Goal: Information Seeking & Learning: Learn about a topic

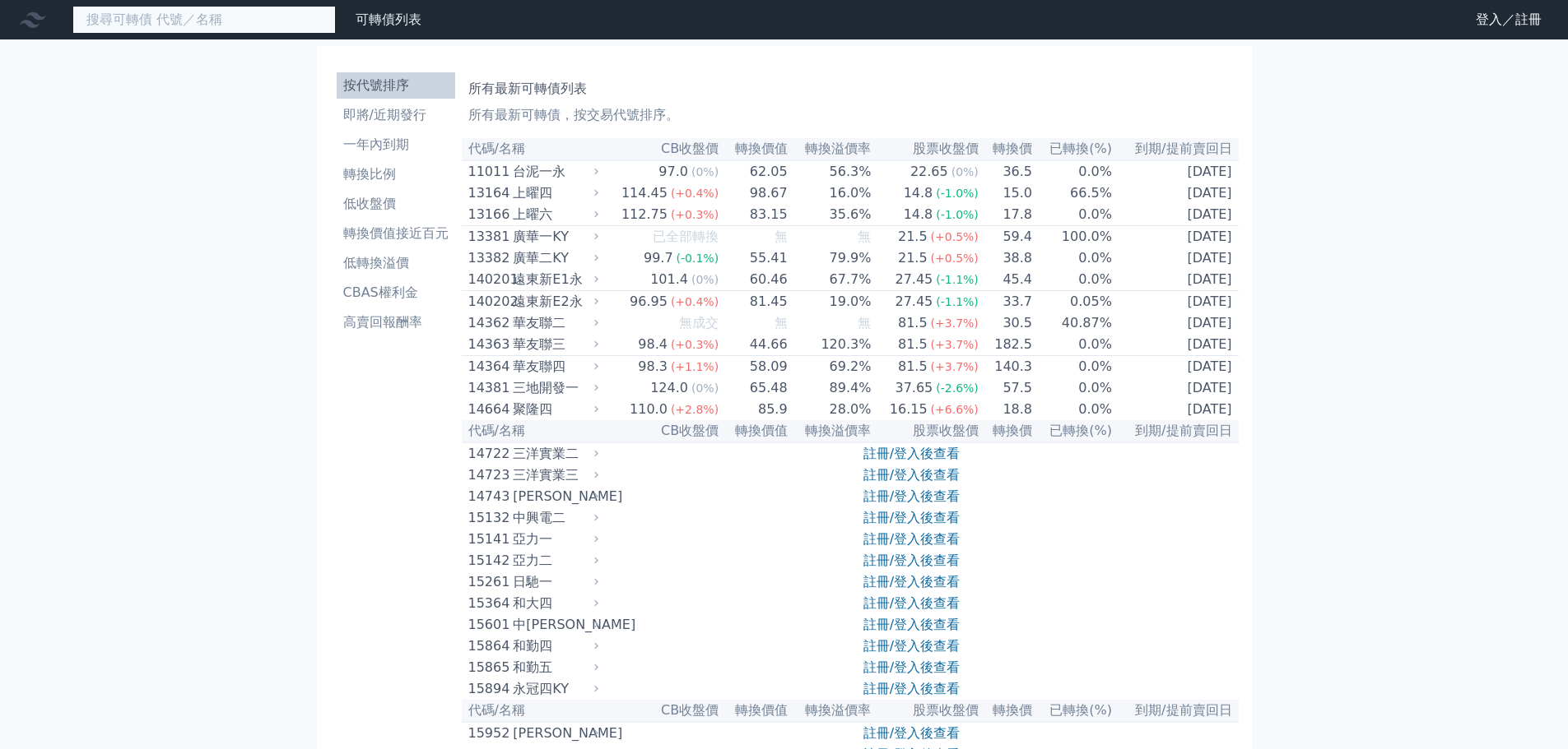
click at [250, 14] on input at bounding box center [203, 19] width 263 height 28
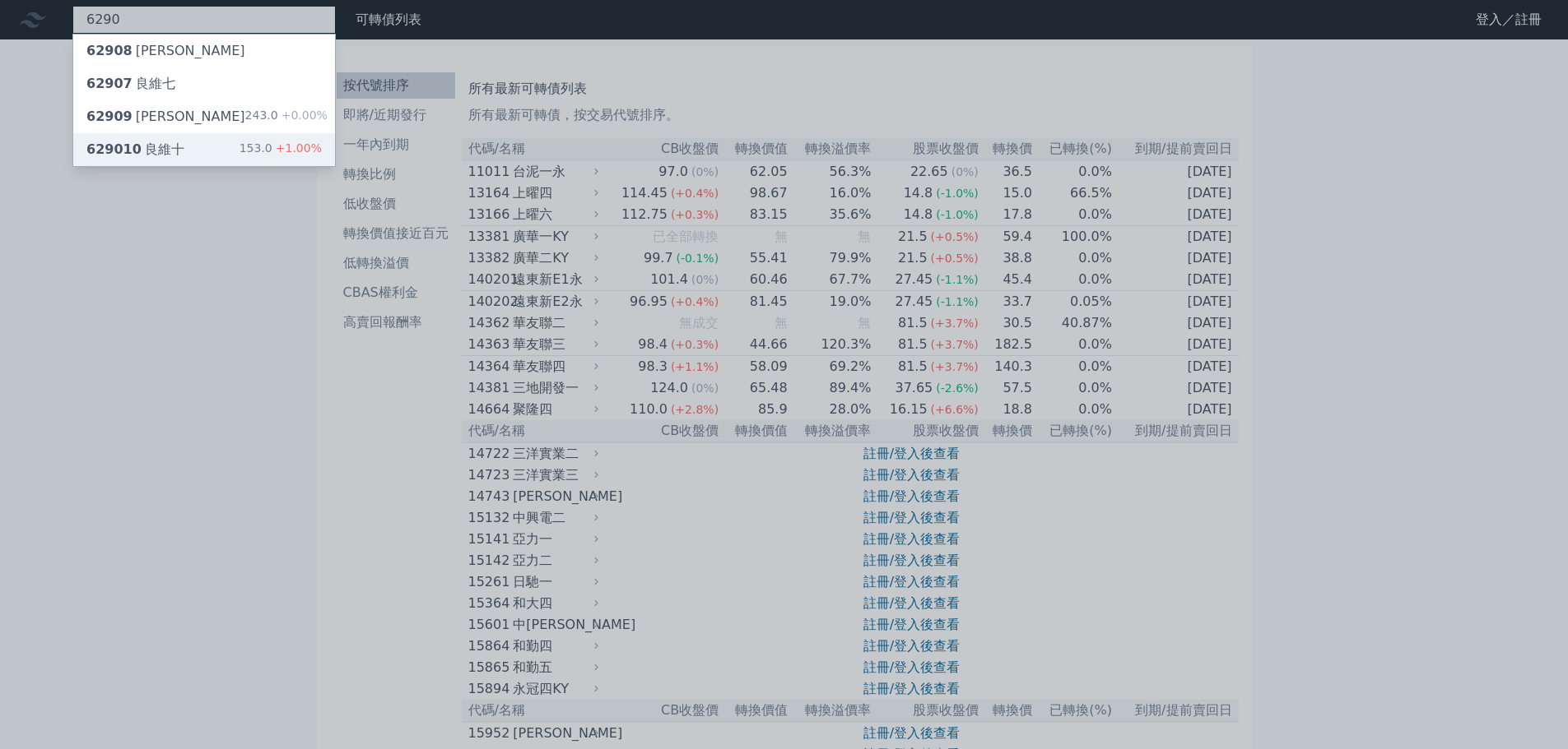
type input "6290"
click at [242, 164] on div "629010 良維十 153.0 +1.00%" at bounding box center [204, 150] width 262 height 33
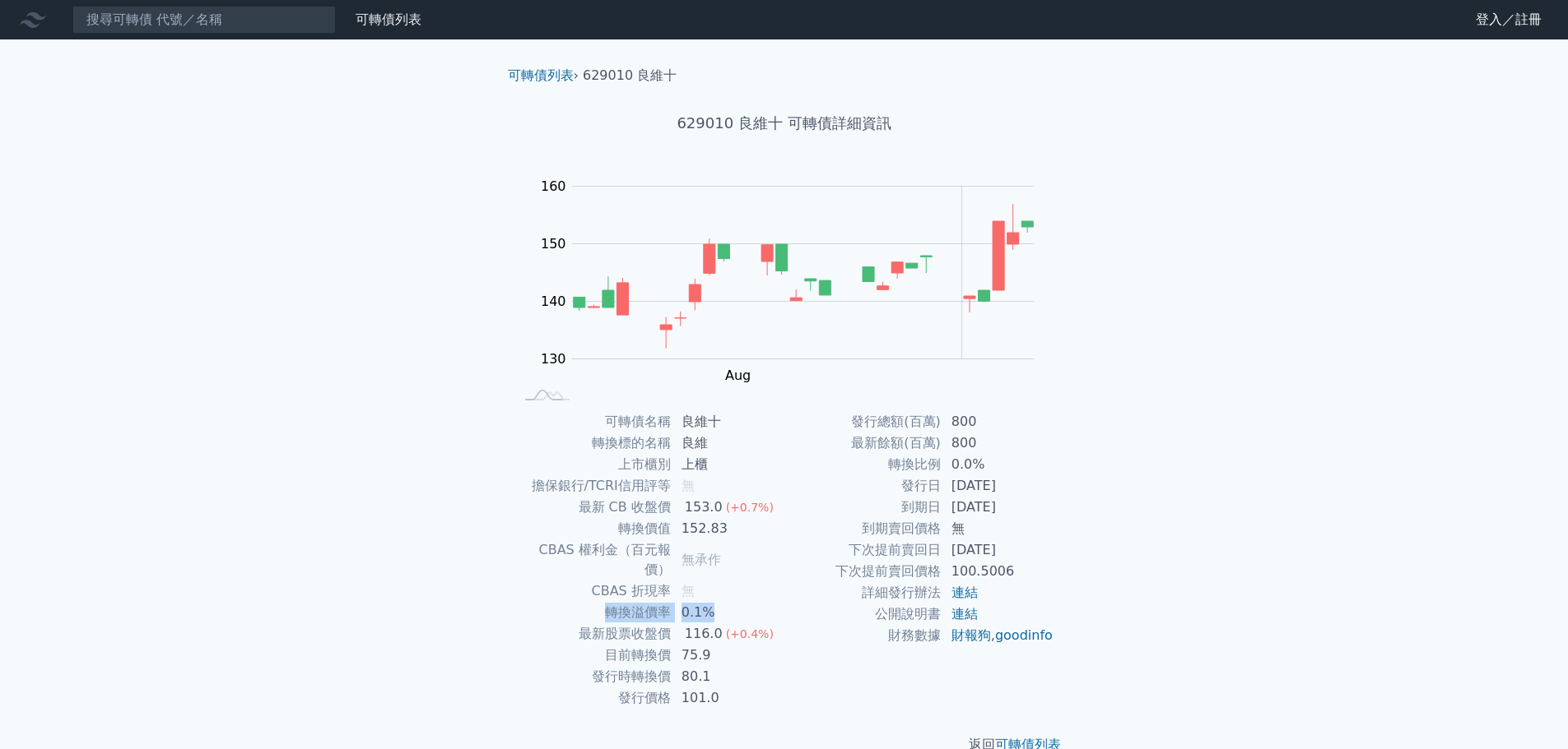
drag, startPoint x: 594, startPoint y: 595, endPoint x: 746, endPoint y: 595, distance: 152.0
click at [746, 602] on tr "轉換溢價率 0.1%" at bounding box center [649, 613] width 270 height 22
click at [746, 602] on td "0.1%" at bounding box center [728, 613] width 113 height 22
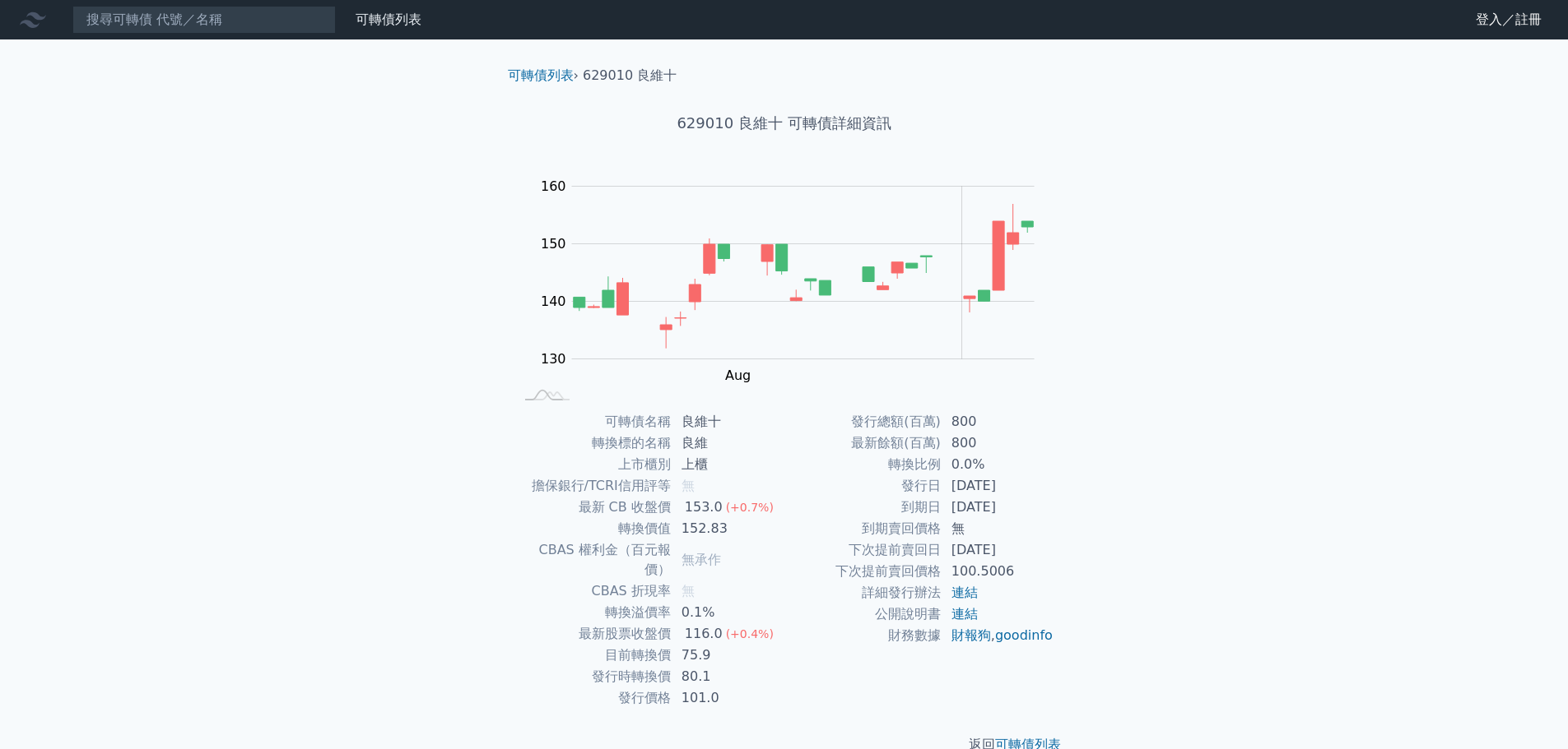
click at [803, 548] on td "下次提前賣回日" at bounding box center [863, 550] width 157 height 22
click at [283, 14] on input at bounding box center [203, 19] width 263 height 28
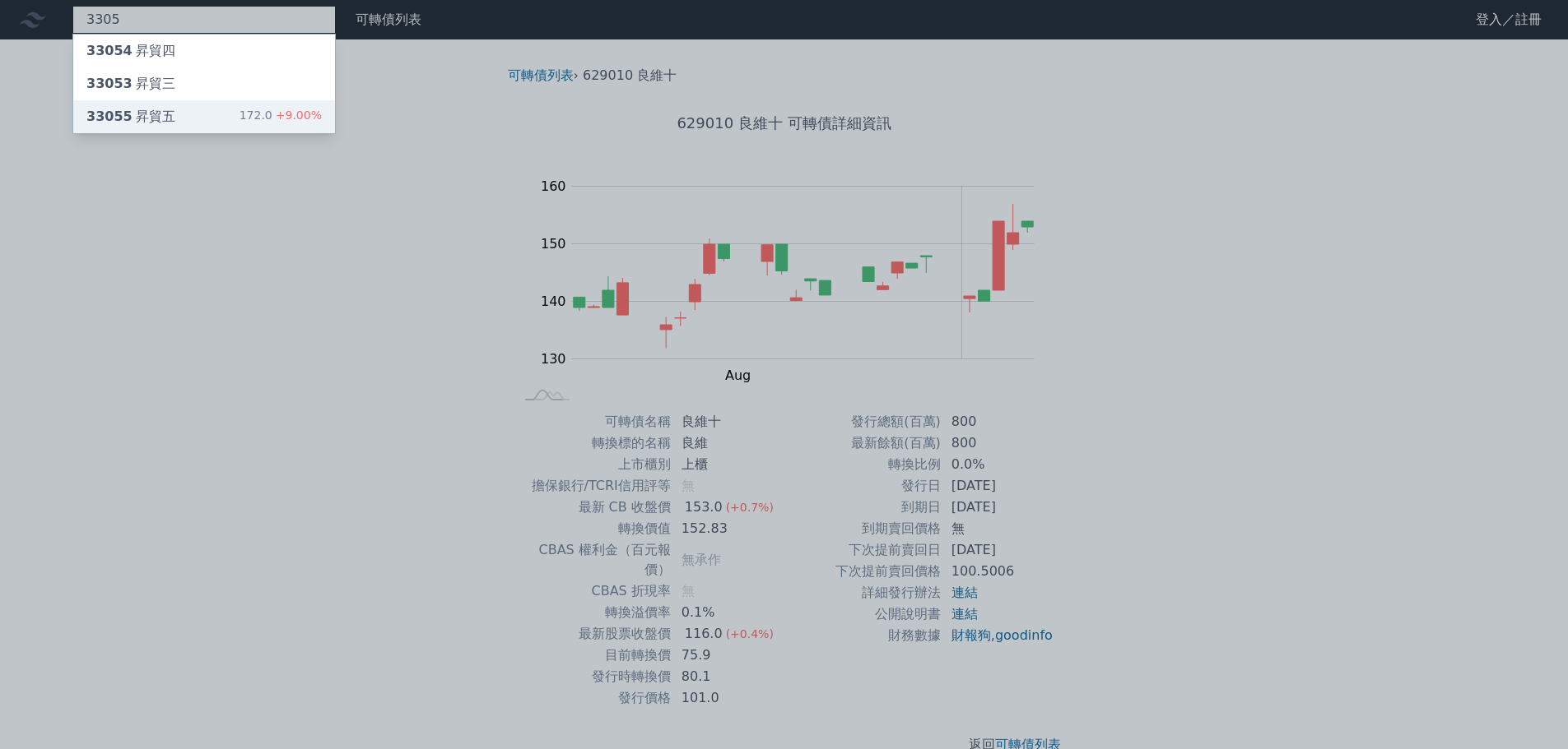
type input "3305"
click at [241, 121] on div "33055 昇貿五 172.0 +9.00%" at bounding box center [204, 117] width 262 height 33
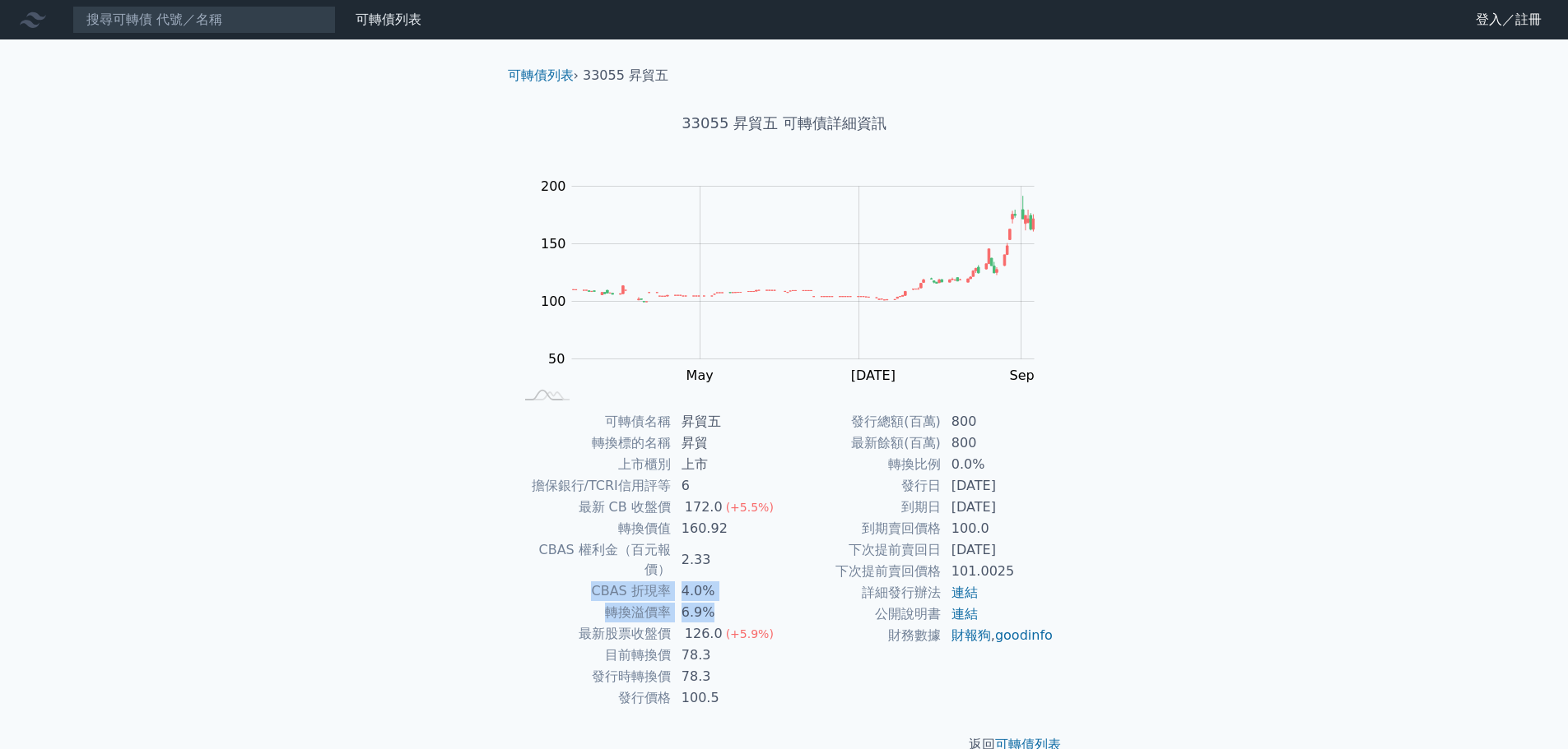
drag, startPoint x: 727, startPoint y: 595, endPoint x: 517, endPoint y: 579, distance: 210.6
click at [517, 579] on tbody "可轉債名稱 昇貿五 轉換標的名稱 昇貿 上市櫃別 上市 擔保銀行/TCRI信用評等 6 最新 CB 收盤價 172.0 (+5.5%) 轉換價值 160.92…" at bounding box center [649, 560] width 270 height 298
click at [517, 581] on td "CBAS 折現率" at bounding box center [593, 592] width 157 height 22
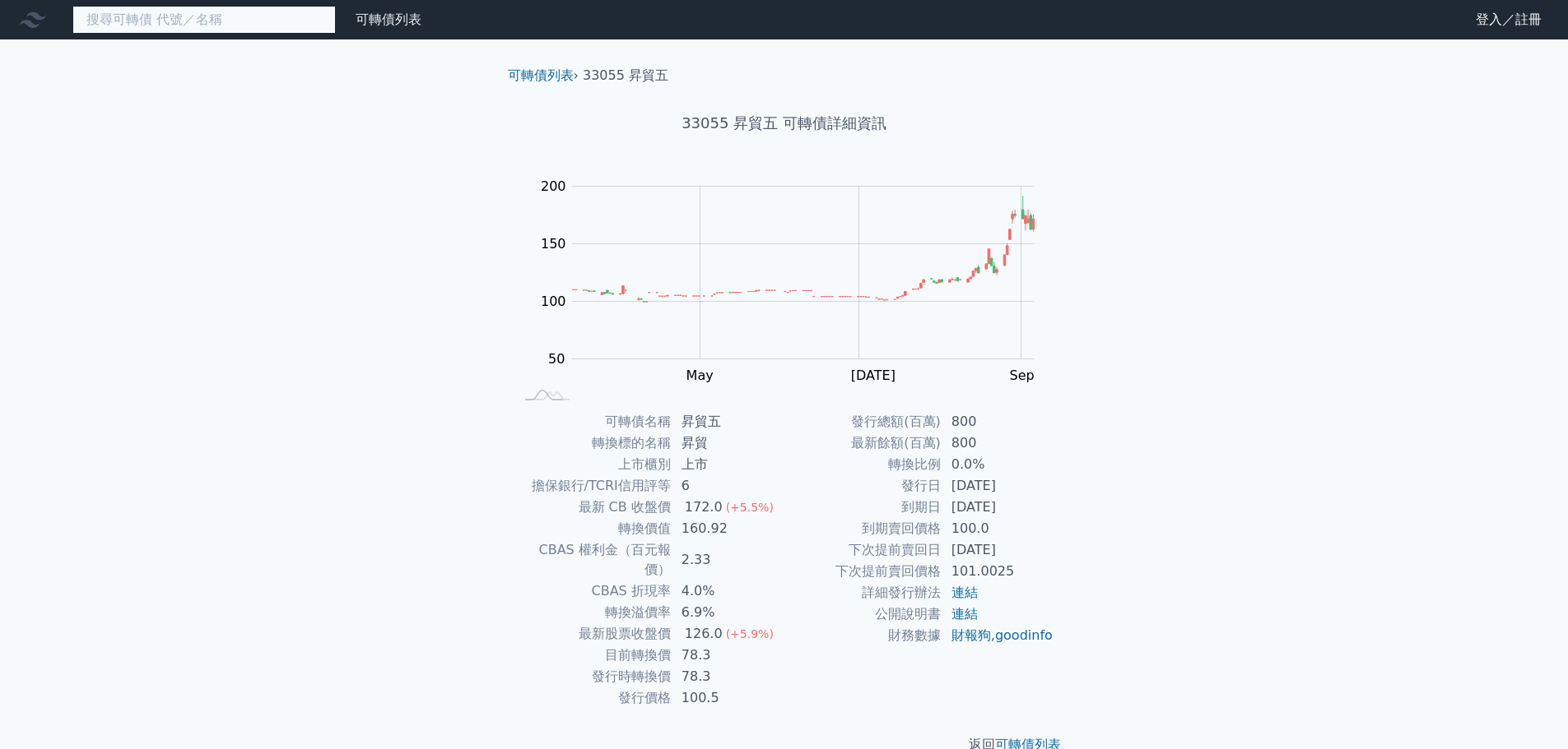
click at [250, 28] on input at bounding box center [203, 19] width 263 height 28
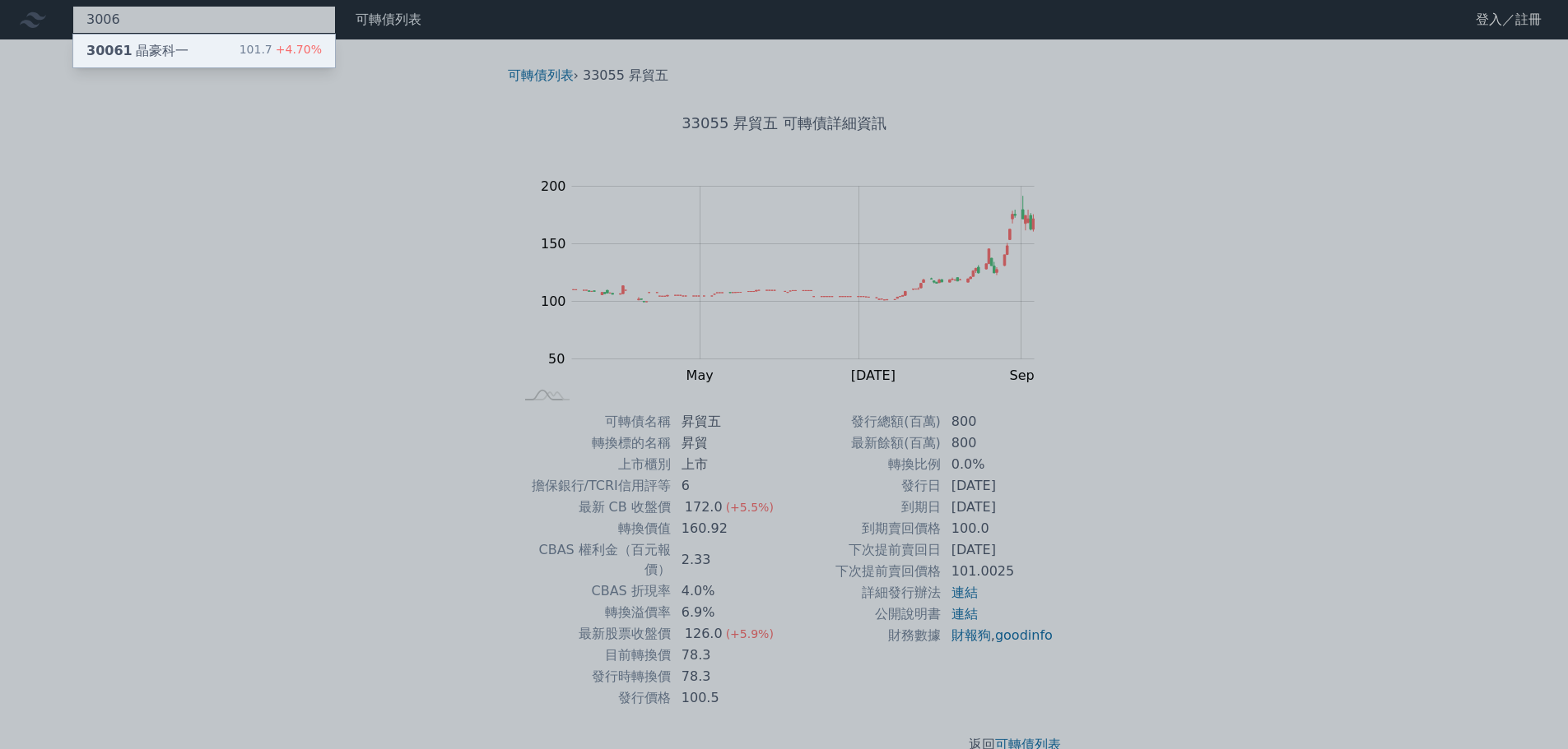
type input "3006"
click at [232, 51] on div "30061 晶豪科一 101.7 +4.70%" at bounding box center [204, 51] width 262 height 33
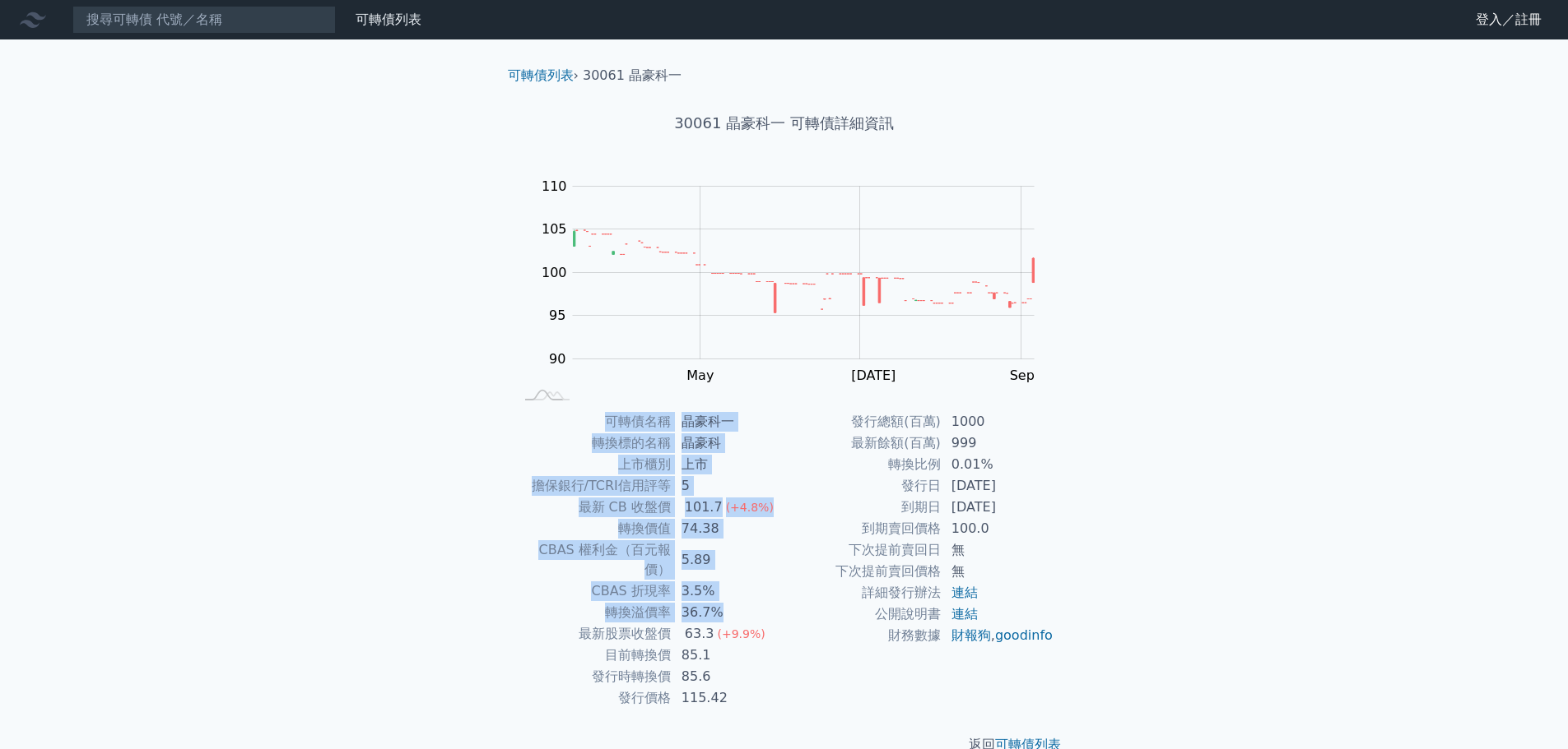
drag, startPoint x: 739, startPoint y: 592, endPoint x: 493, endPoint y: 581, distance: 246.2
click at [494, 581] on div "可轉債名稱 晶豪科一 轉換標的名稱 晶豪科 上市櫃別 上市 擔保銀行/TCRI信用評等 5 最新 CB 收盤價 101.7 (+4.8%) 轉換價值 74.3…" at bounding box center [784, 560] width 579 height 298
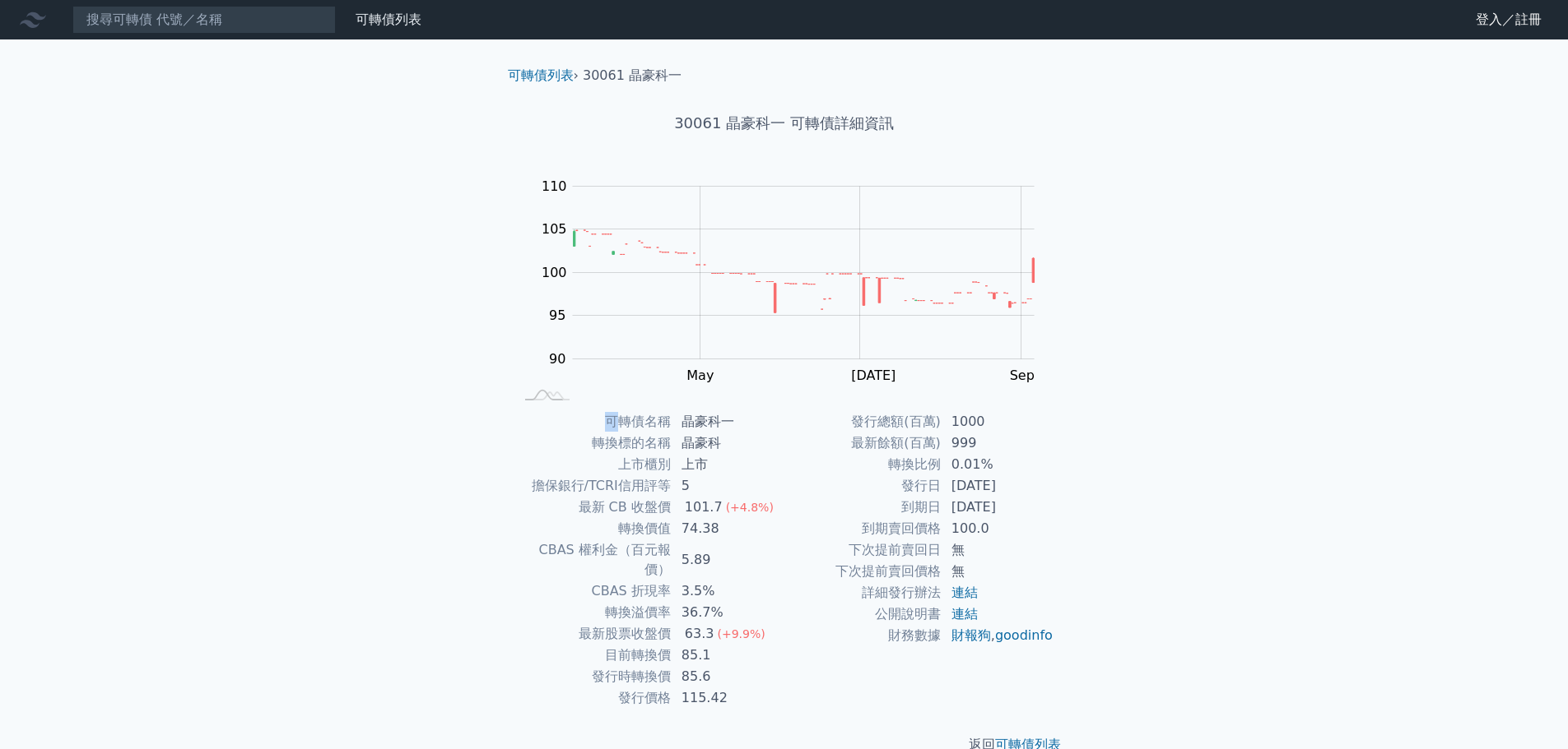
click at [494, 581] on div "可轉債名稱 晶豪科一 轉換標的名稱 晶豪科 上市櫃別 上市 擔保銀行/TCRI信用評等 5 最新 CB 收盤價 101.7 (+4.8%) 轉換價值 74.3…" at bounding box center [784, 560] width 579 height 298
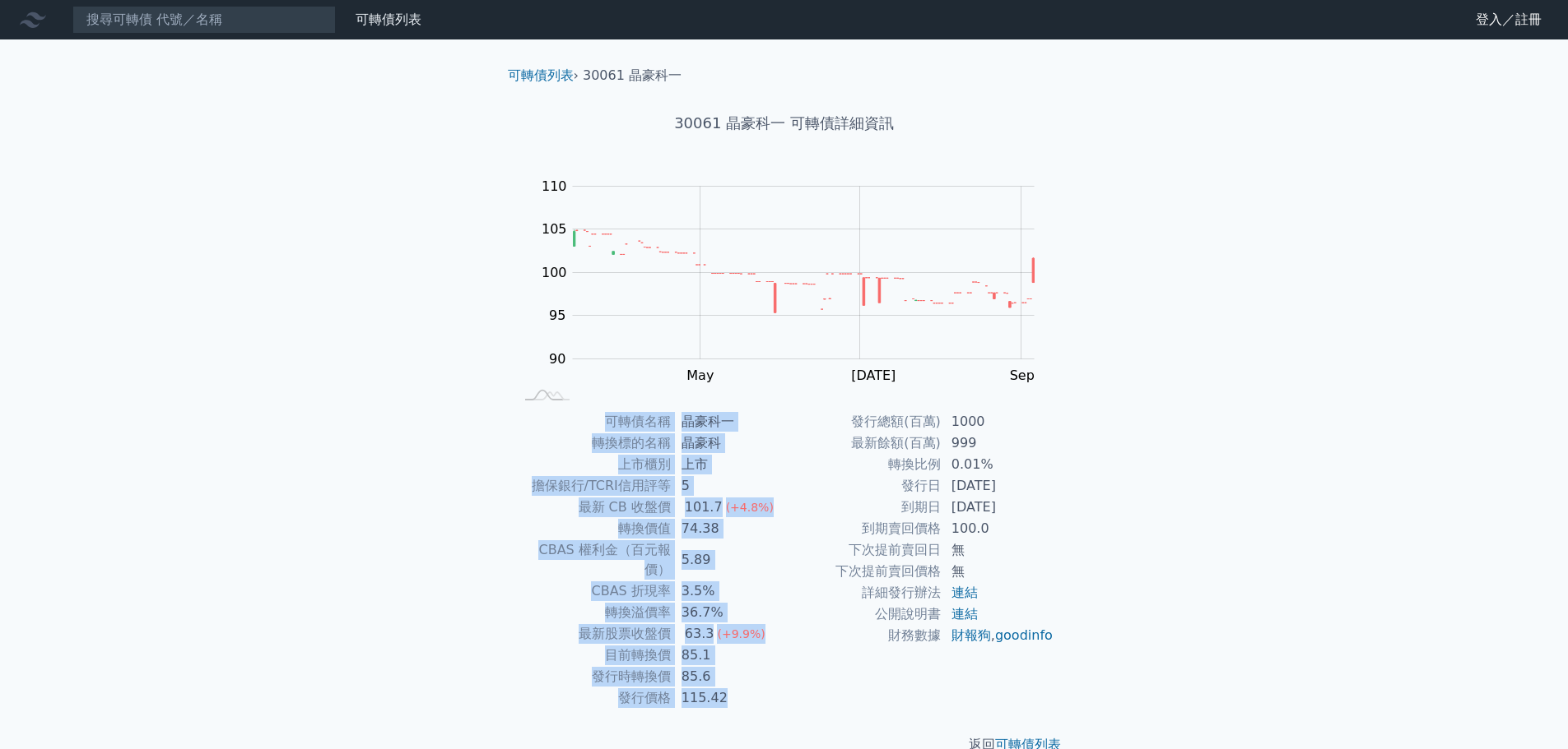
click at [494, 581] on div "可轉債名稱 晶豪科一 轉換標的名稱 晶豪科 上市櫃別 上市 擔保銀行/TCRI信用評等 5 最新 CB 收盤價 101.7 (+4.8%) 轉換價值 74.3…" at bounding box center [784, 560] width 579 height 298
click at [171, 28] on input at bounding box center [203, 19] width 263 height 28
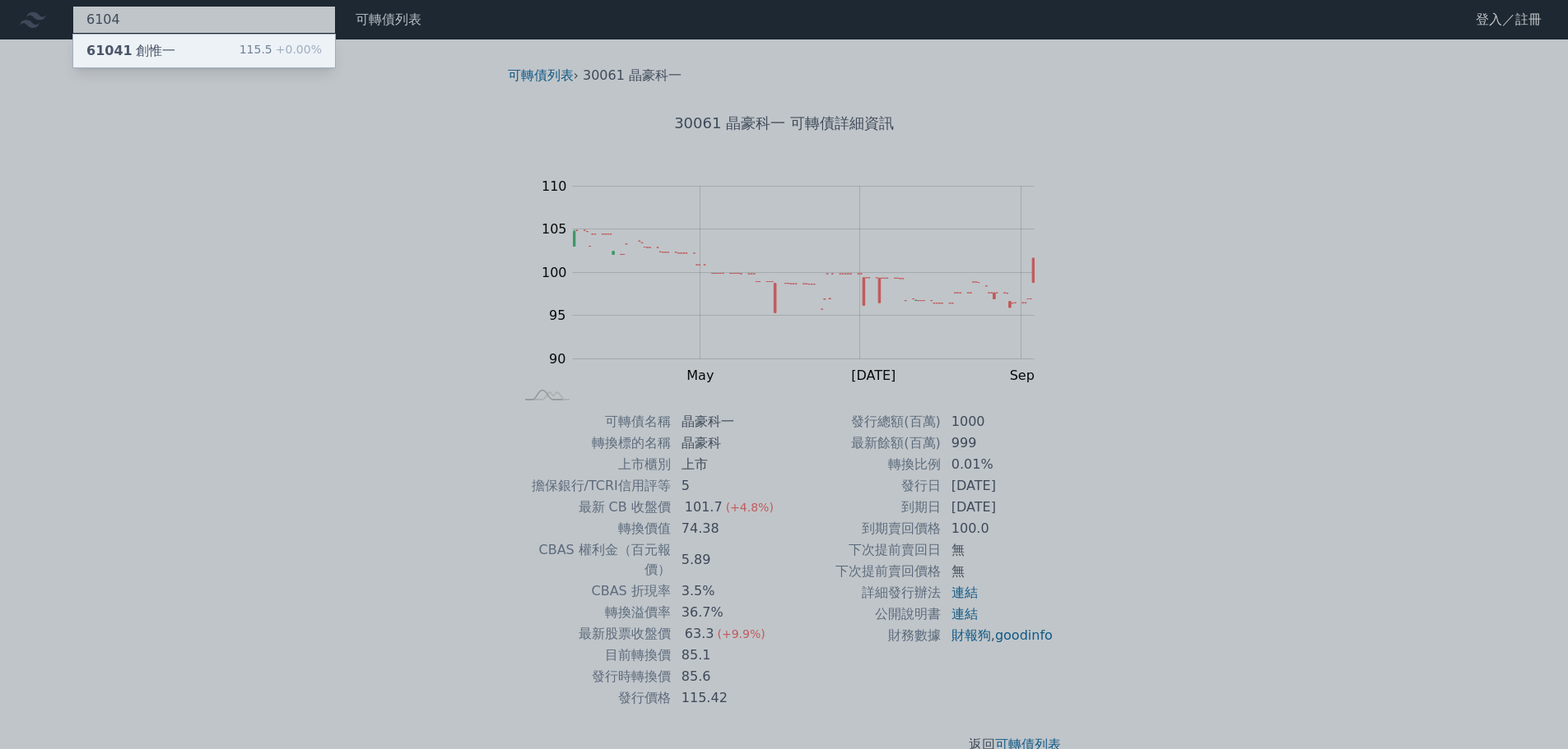
type input "6104"
click at [164, 63] on div "61041 創惟一 115.5 +0.00%" at bounding box center [204, 51] width 262 height 33
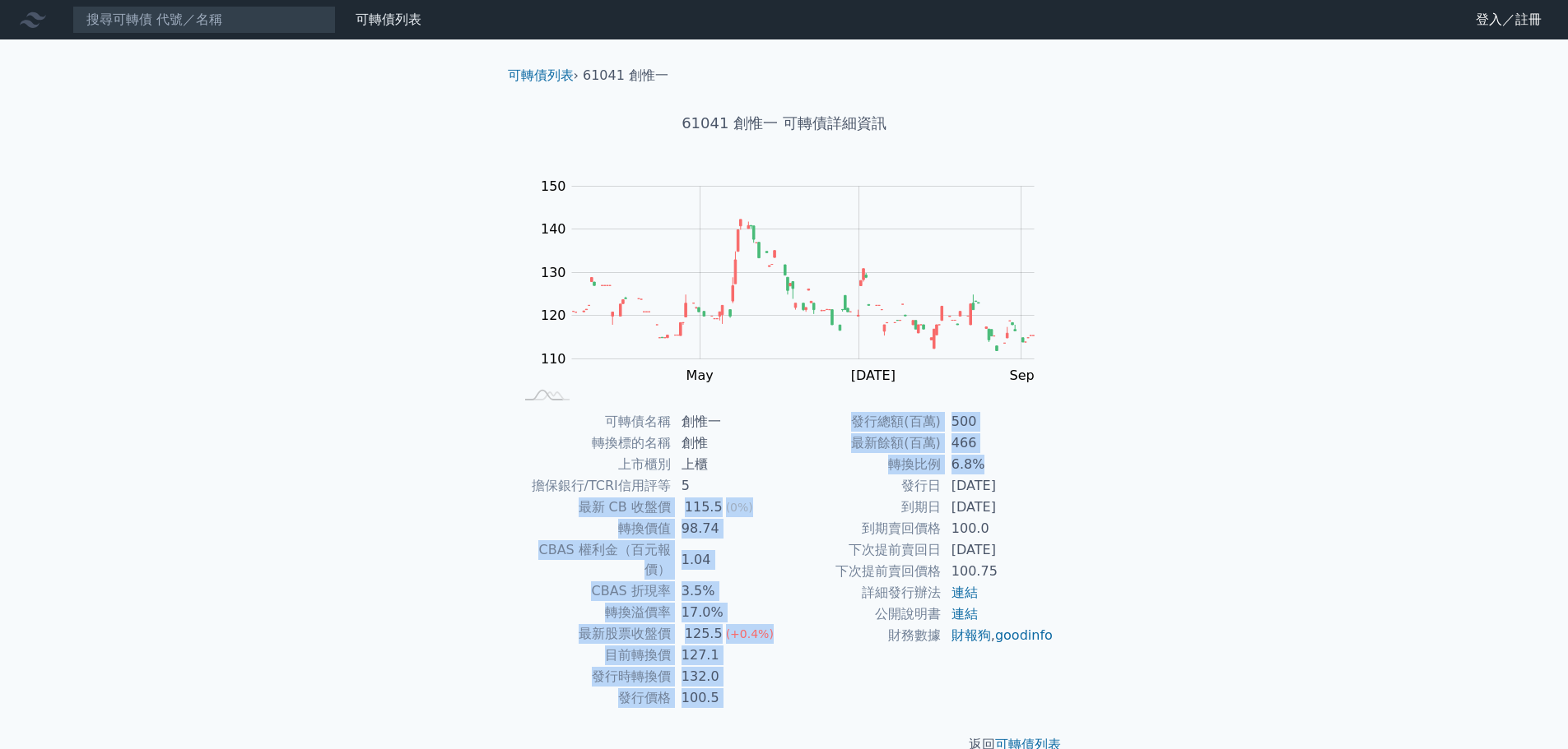
drag, startPoint x: 991, startPoint y: 474, endPoint x: 652, endPoint y: 478, distance: 339.0
click at [672, 480] on div "可轉債名稱 創惟一 轉換標的名稱 創惟 上市櫃別 上櫃 擔保銀行/TCRI信用評等 5 最新 CB 收盤價 115.5 (0%) 轉換價值 98.74 CBA…" at bounding box center [784, 560] width 579 height 298
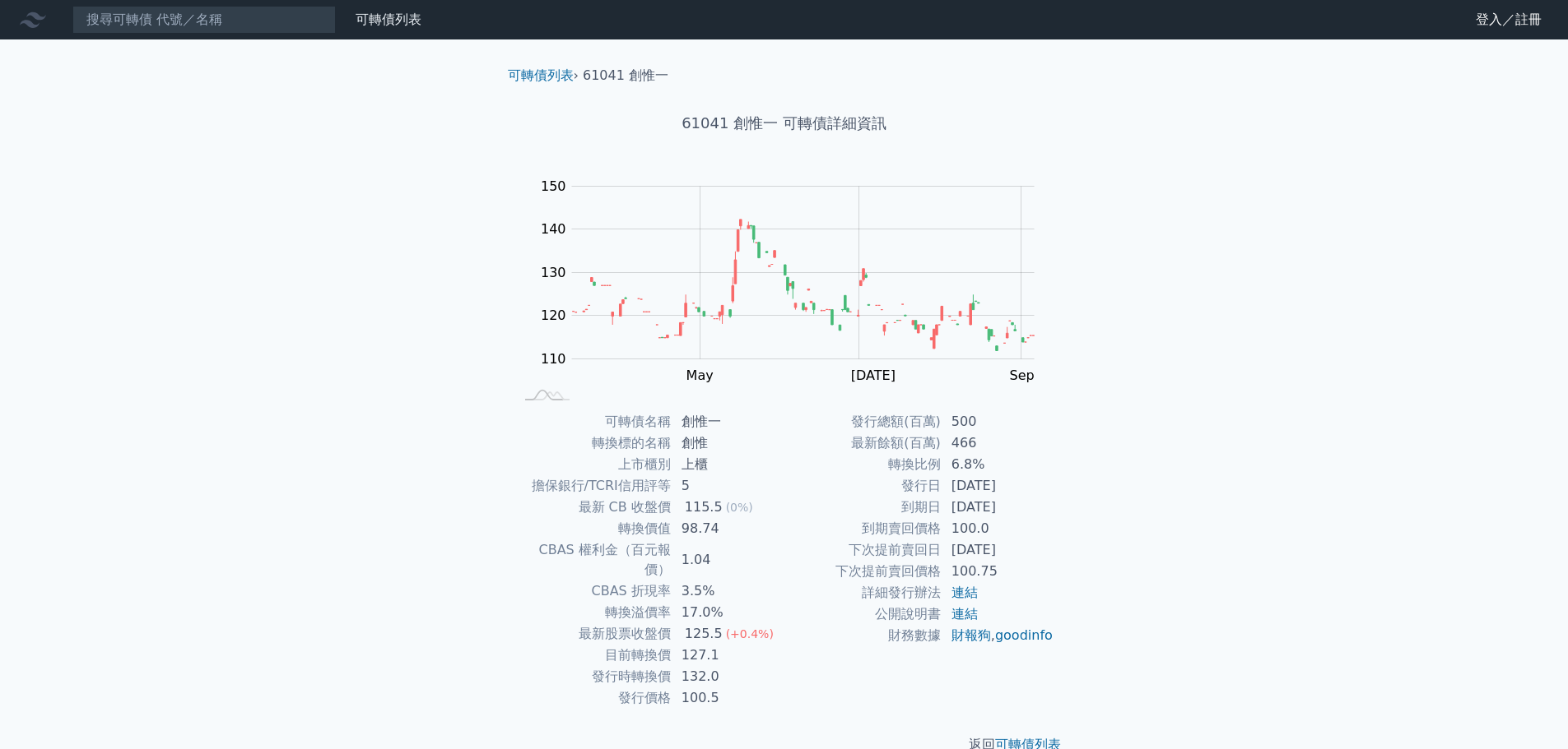
click at [652, 478] on td "擔保銀行/TCRI信用評等" at bounding box center [593, 486] width 157 height 22
drag, startPoint x: 609, startPoint y: 580, endPoint x: 784, endPoint y: 604, distance: 176.6
click at [784, 604] on div "可轉債名稱 創惟一 轉換標的名稱 創惟 上市櫃別 上櫃 擔保銀行/TCRI信用評等 5 最新 CB 收盤價 115.5 (0%) 轉換價值 98.74 CBA…" at bounding box center [784, 560] width 579 height 298
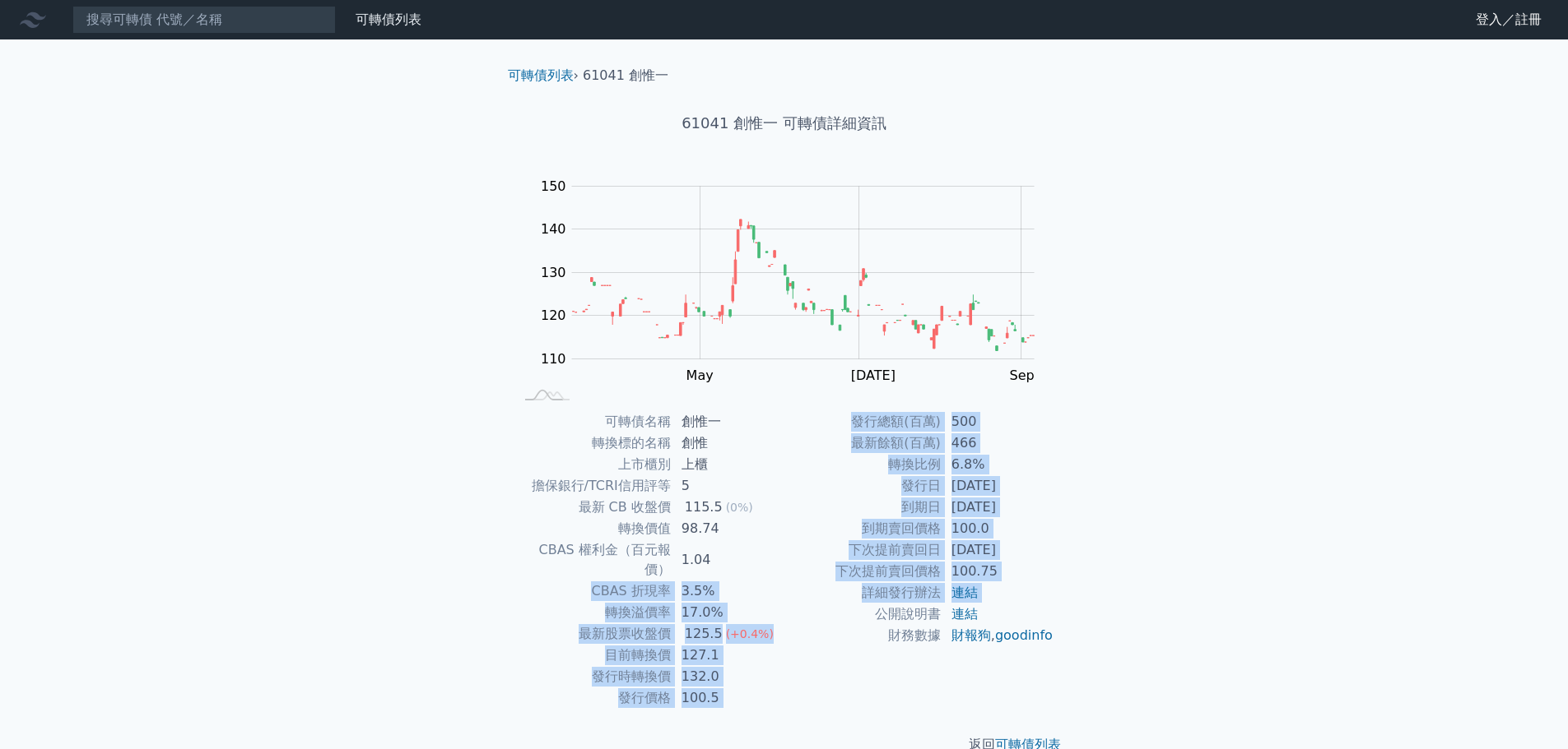
click at [784, 604] on td "公開說明書" at bounding box center [863, 614] width 157 height 22
